Goal: Task Accomplishment & Management: Manage account settings

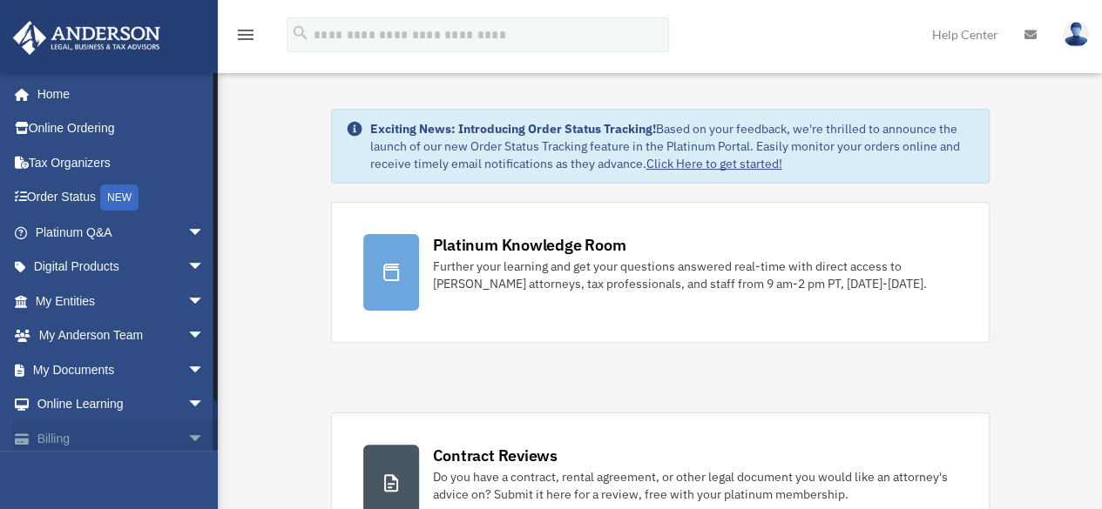
click at [104, 436] on link "Billing arrow_drop_down" at bounding box center [121, 439] width 219 height 35
click at [187, 436] on span "arrow_drop_down" at bounding box center [204, 440] width 35 height 36
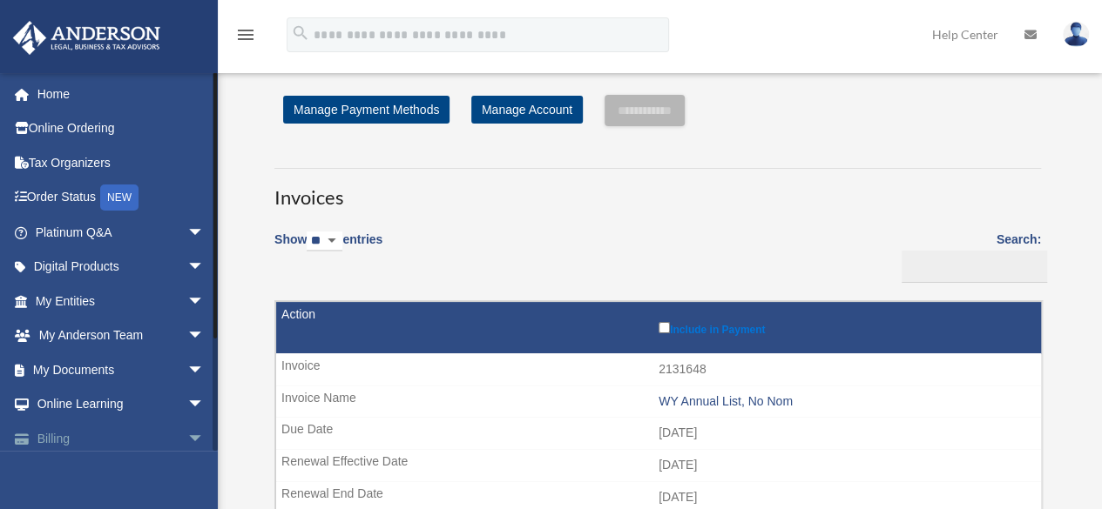
click at [187, 440] on span "arrow_drop_down" at bounding box center [204, 440] width 35 height 36
click at [49, 438] on link "Billing arrow_drop_up" at bounding box center [121, 439] width 219 height 35
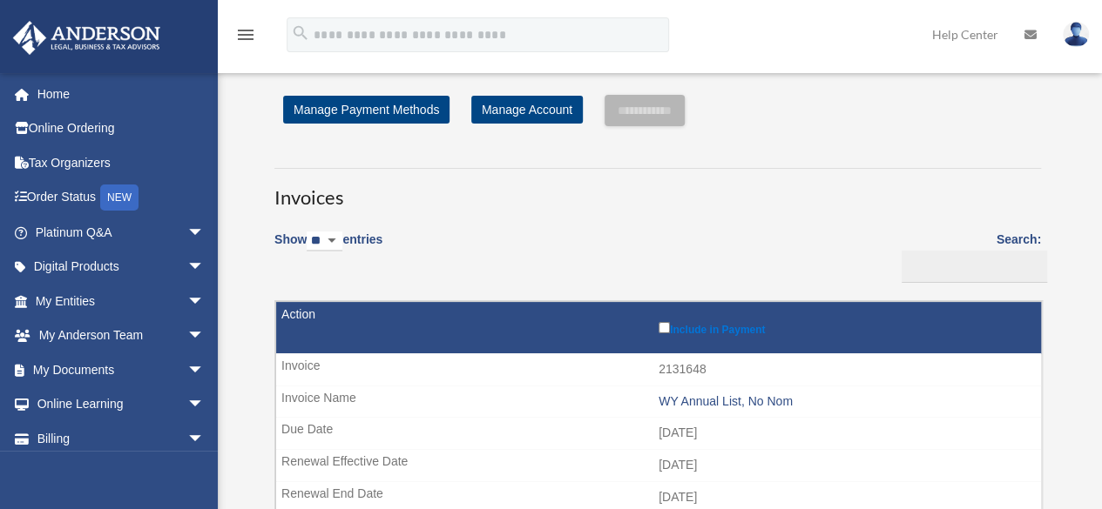
click at [242, 24] on icon "menu" at bounding box center [245, 34] width 21 height 21
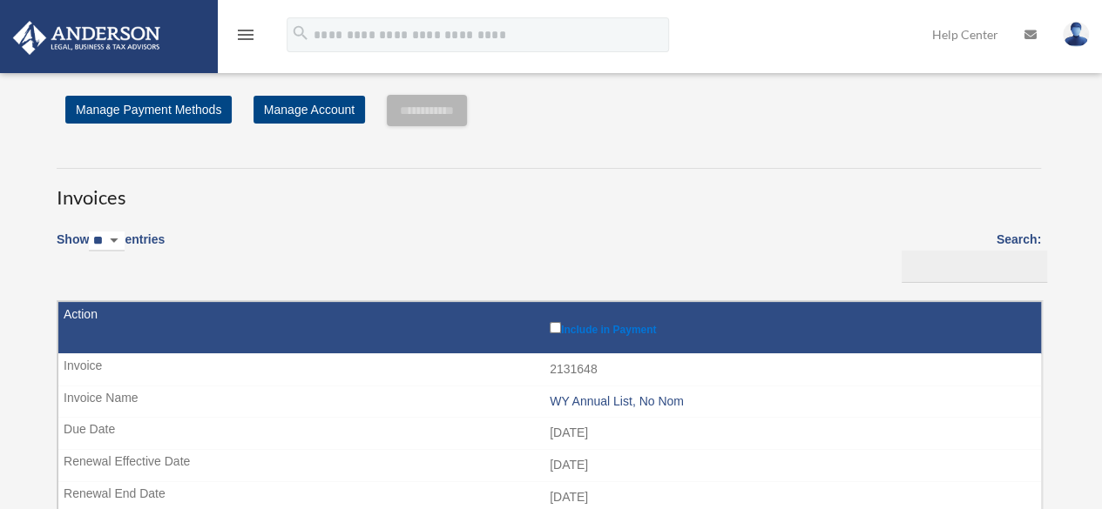
click at [242, 24] on icon "menu" at bounding box center [245, 34] width 21 height 21
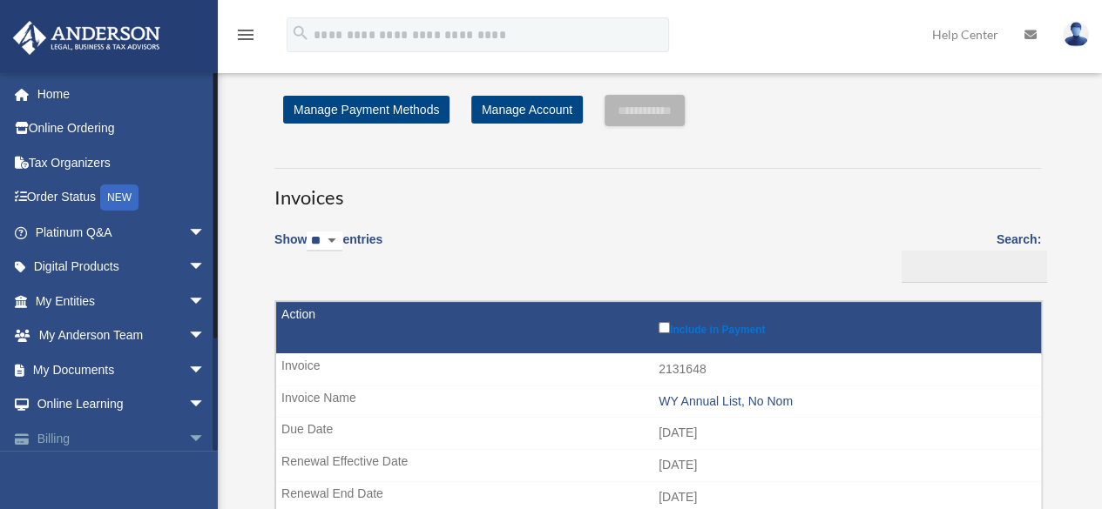
click at [187, 433] on span "arrow_drop_down" at bounding box center [204, 440] width 35 height 36
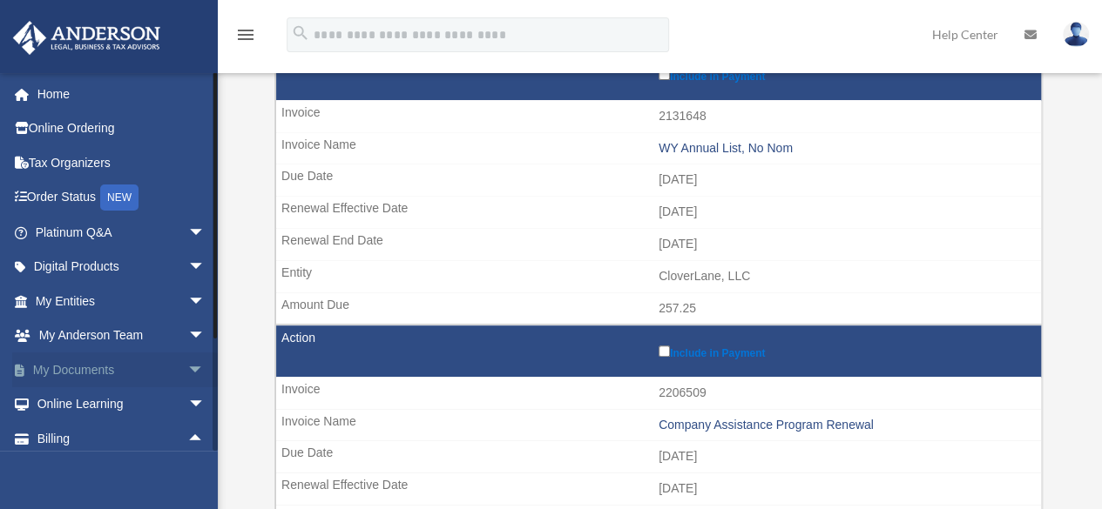
scroll to position [261, 0]
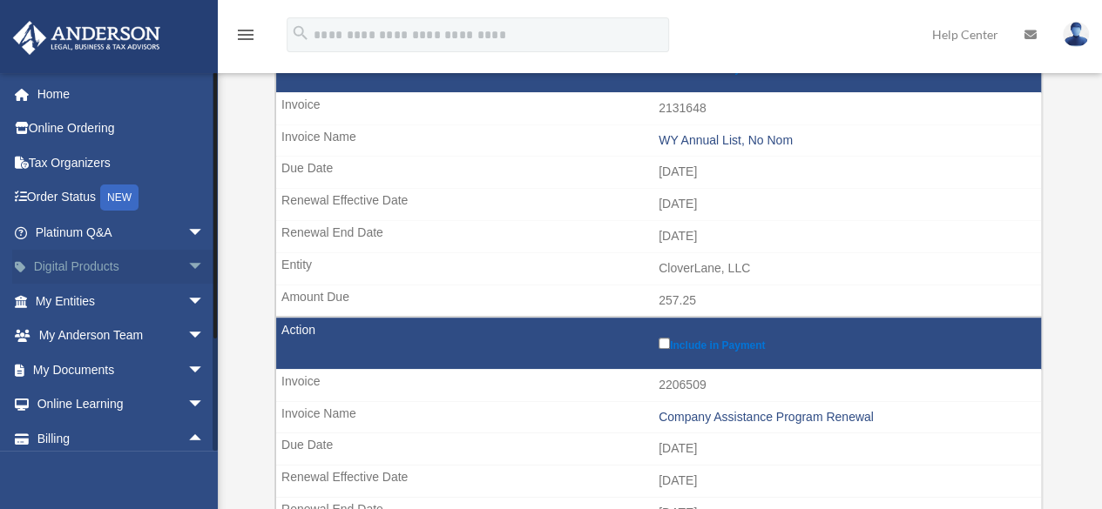
click at [187, 263] on span "arrow_drop_down" at bounding box center [204, 268] width 35 height 36
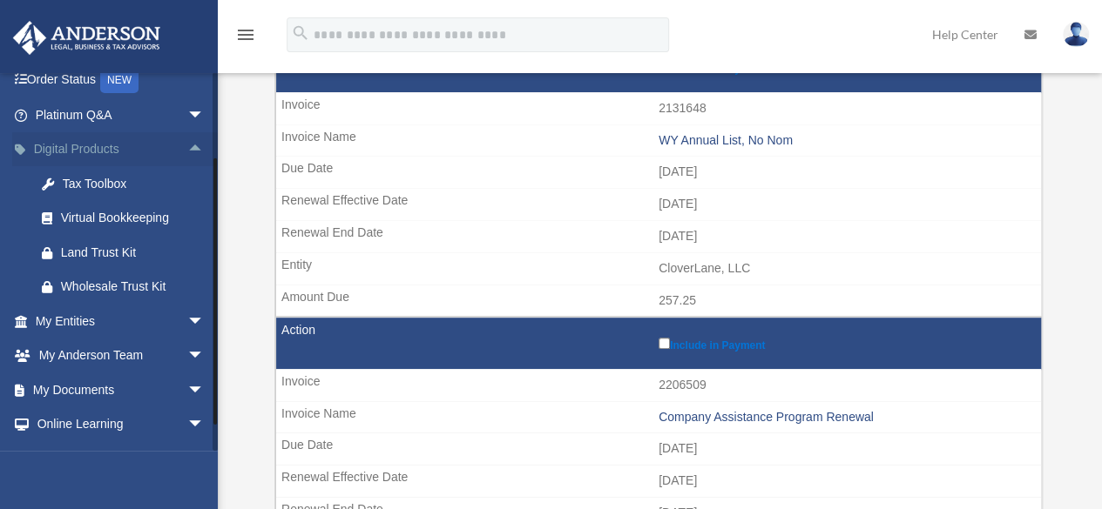
scroll to position [180, 0]
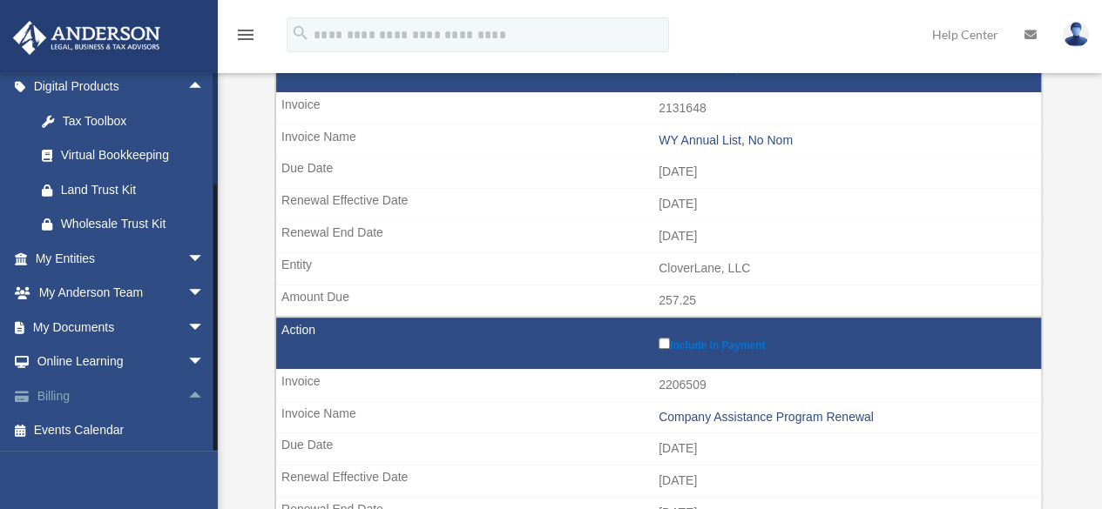
click at [103, 388] on link "Billing arrow_drop_up" at bounding box center [121, 396] width 219 height 35
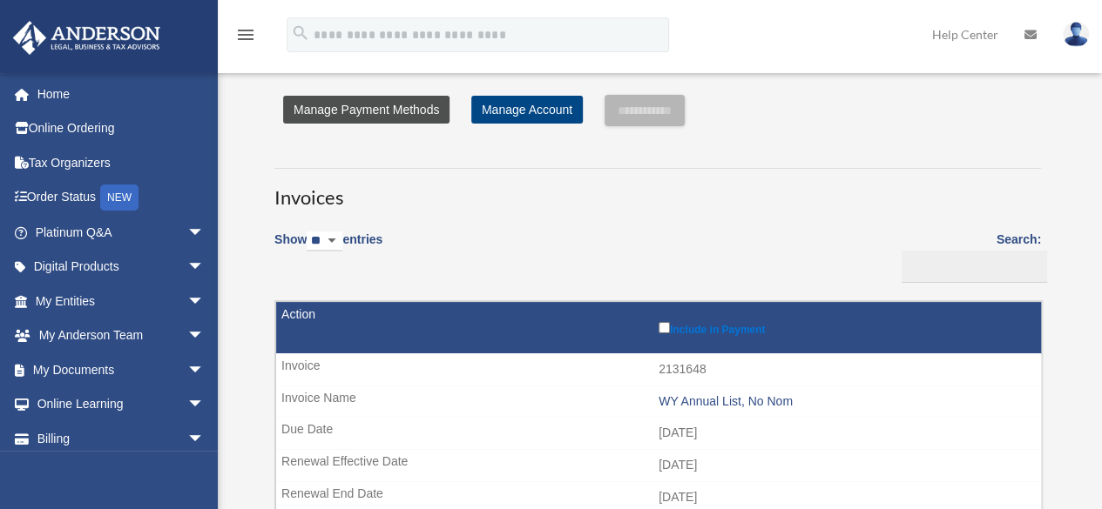
click at [387, 107] on link "Manage Payment Methods" at bounding box center [366, 110] width 166 height 28
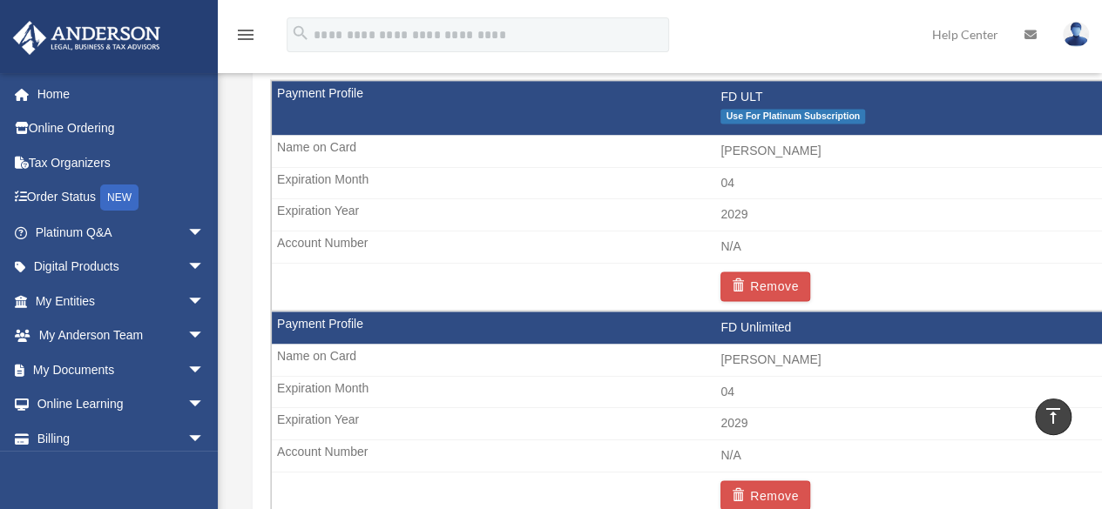
scroll to position [1306, 0]
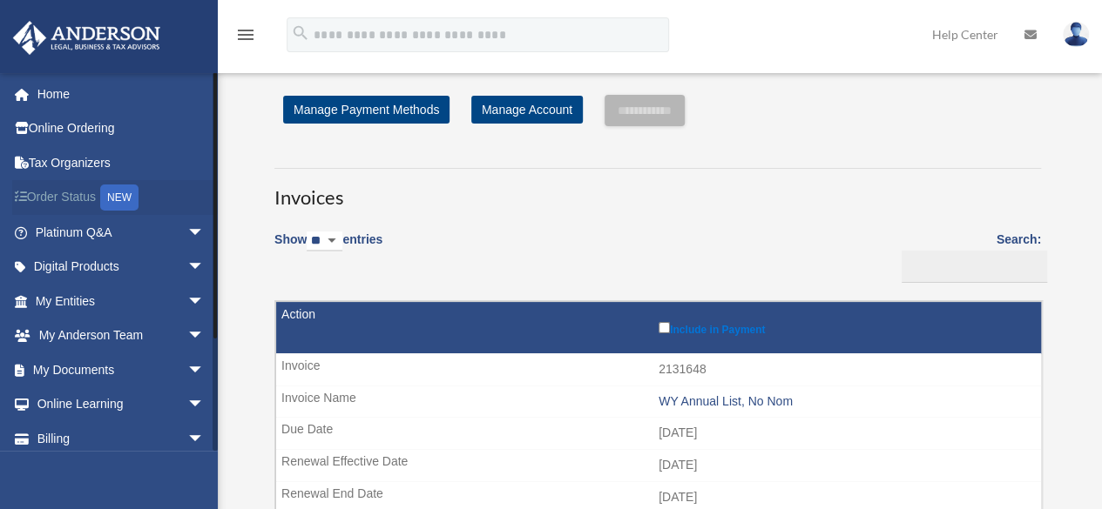
click at [130, 187] on div "NEW" at bounding box center [119, 198] width 38 height 26
